Goal: Find specific page/section: Find specific page/section

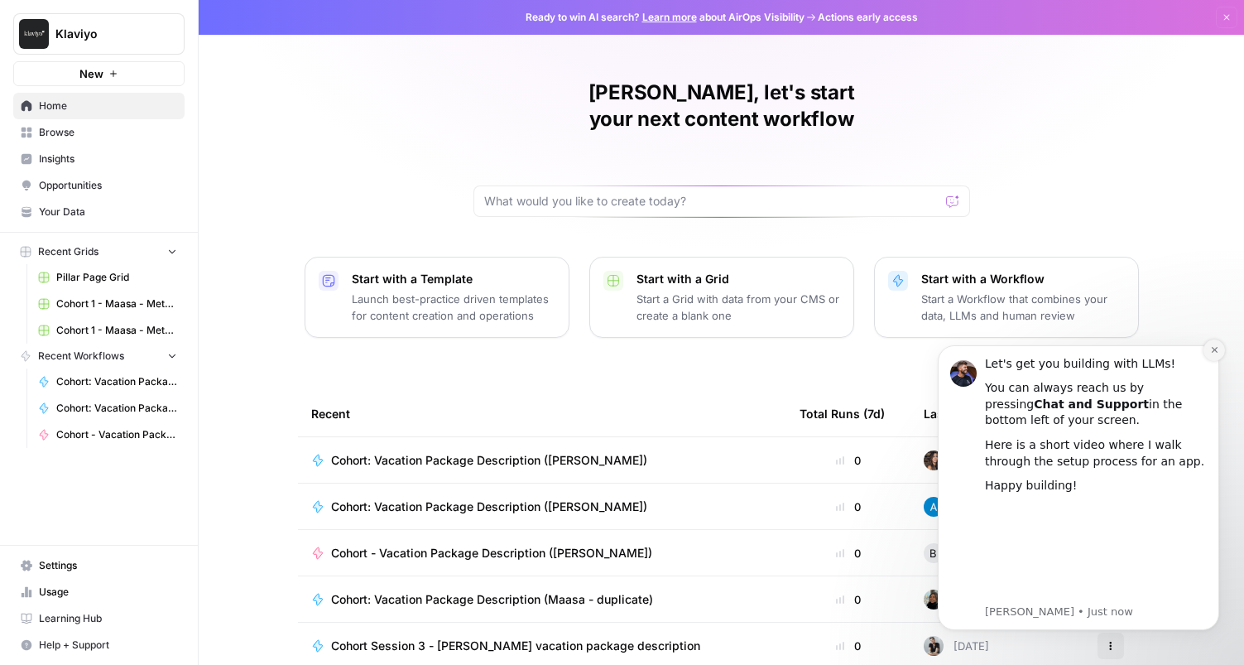
click at [1211, 349] on icon "Dismiss notification" at bounding box center [1214, 349] width 9 height 9
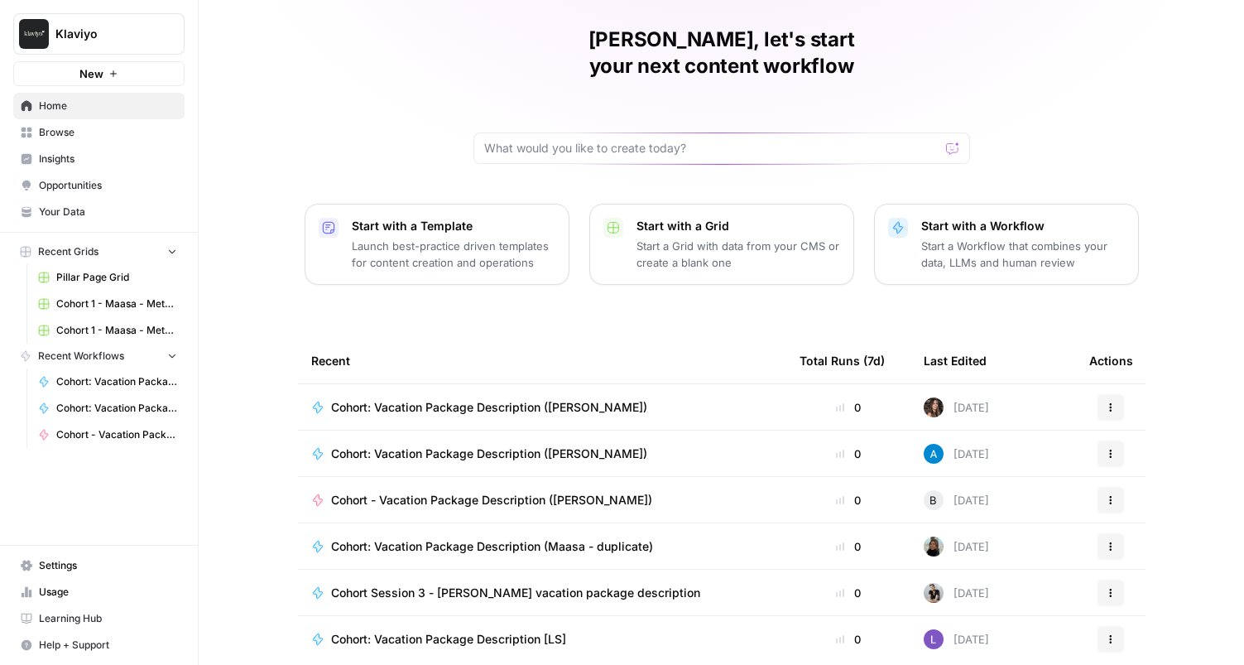
scroll to position [97, 0]
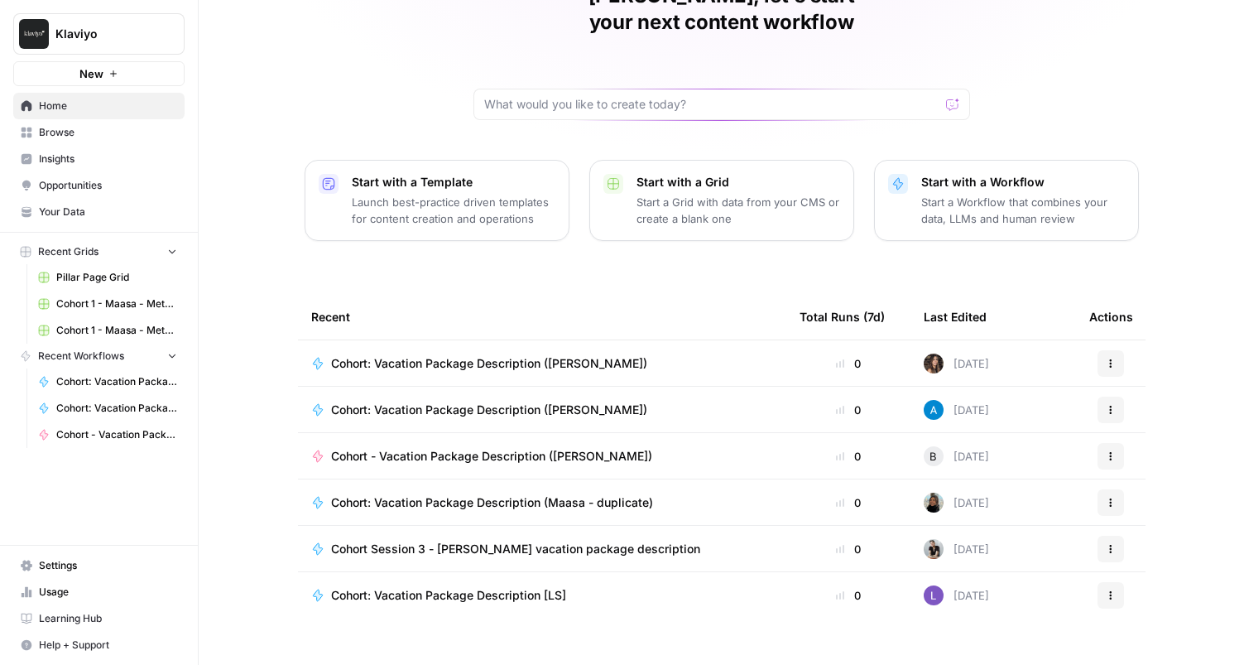
click at [113, 303] on span "Cohort 1 - Maasa - Metadescription for blog Grid (1)" at bounding box center [116, 303] width 121 height 15
